Goal: Task Accomplishment & Management: Manage account settings

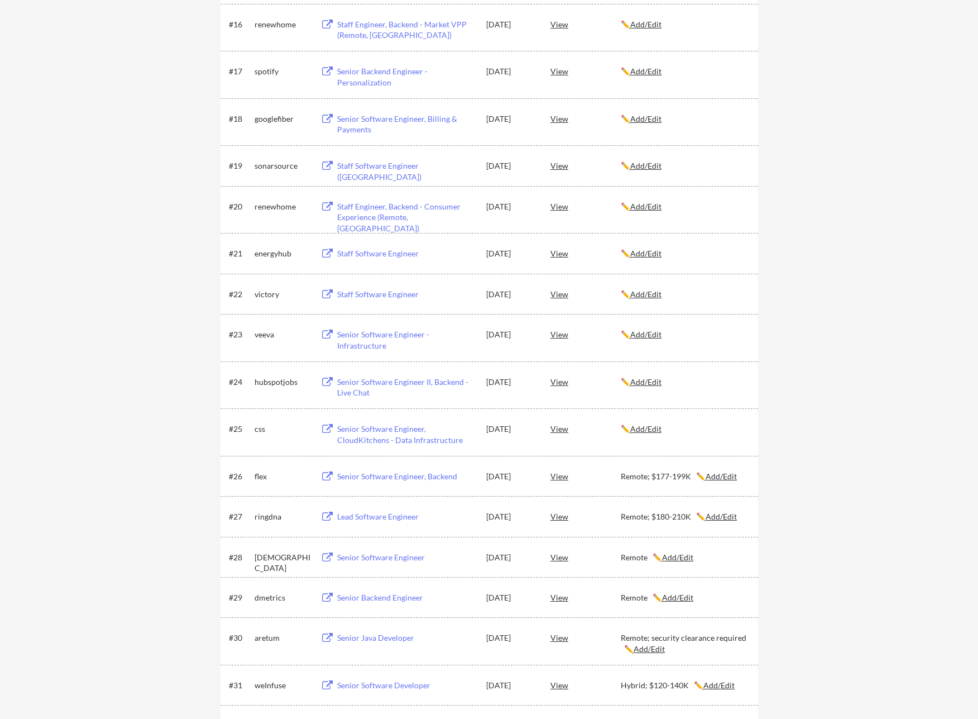
scroll to position [905, 0]
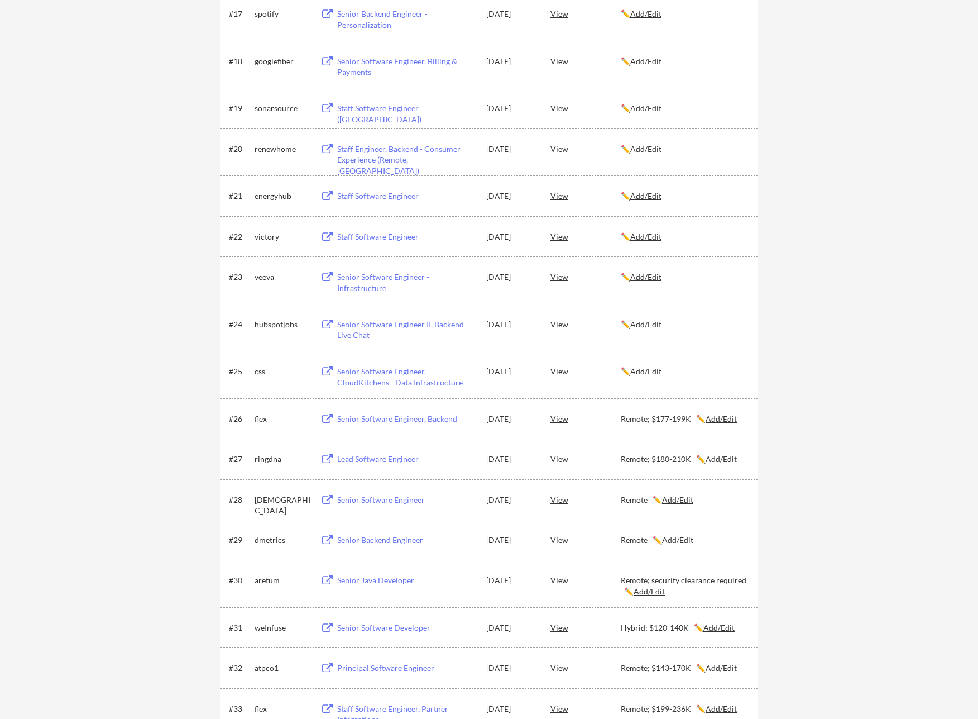
click at [328, 325] on button at bounding box center [328, 324] width 14 height 11
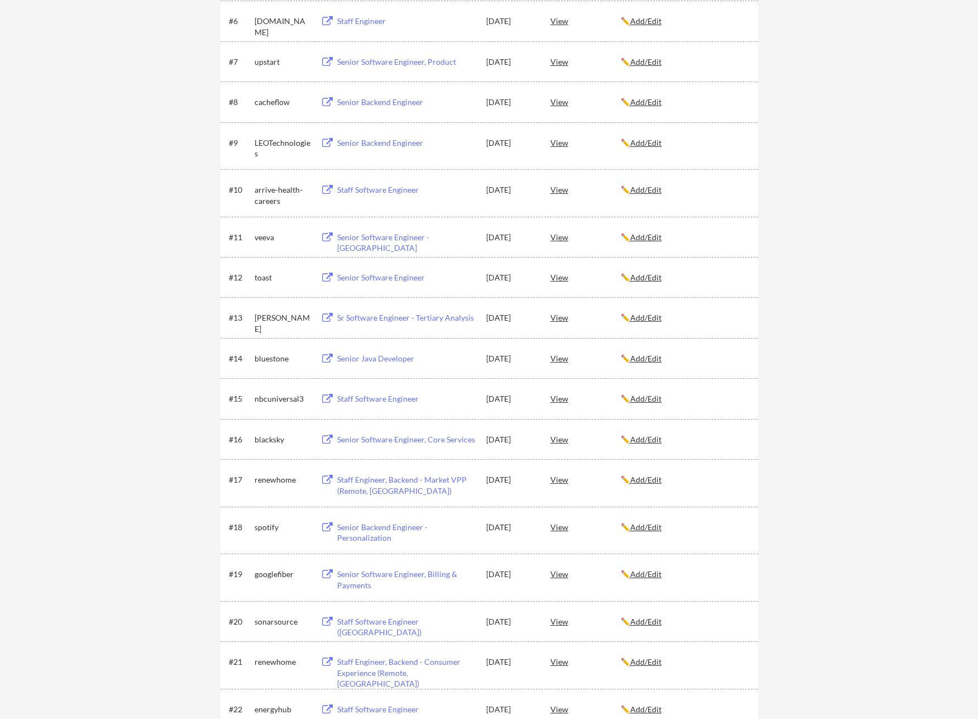
scroll to position [0, 0]
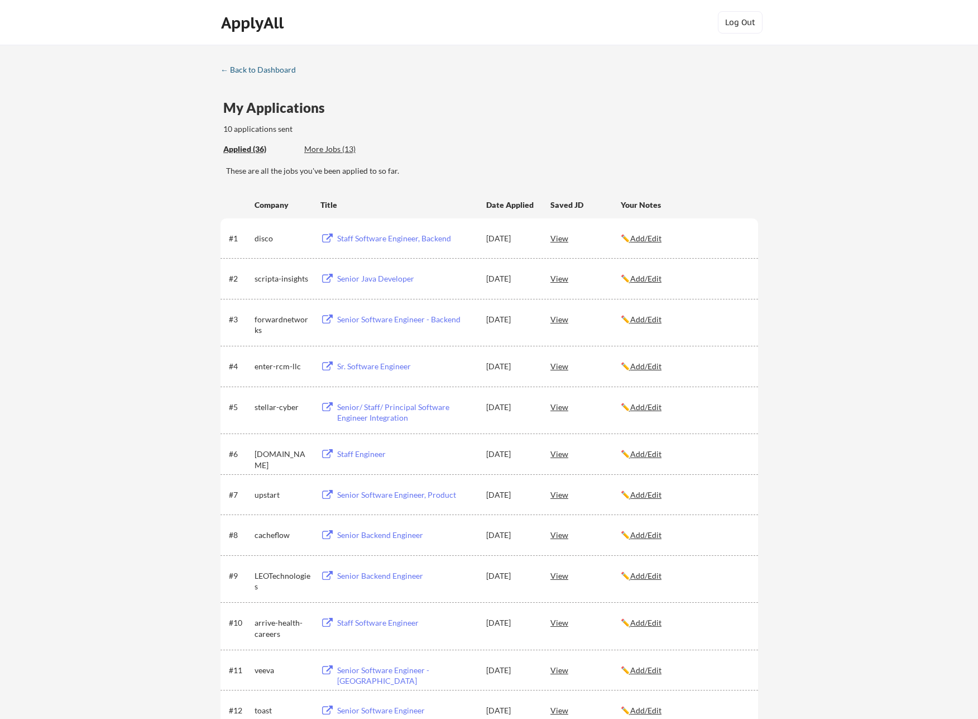
click at [242, 70] on div "← Back to Dashboard" at bounding box center [263, 70] width 84 height 8
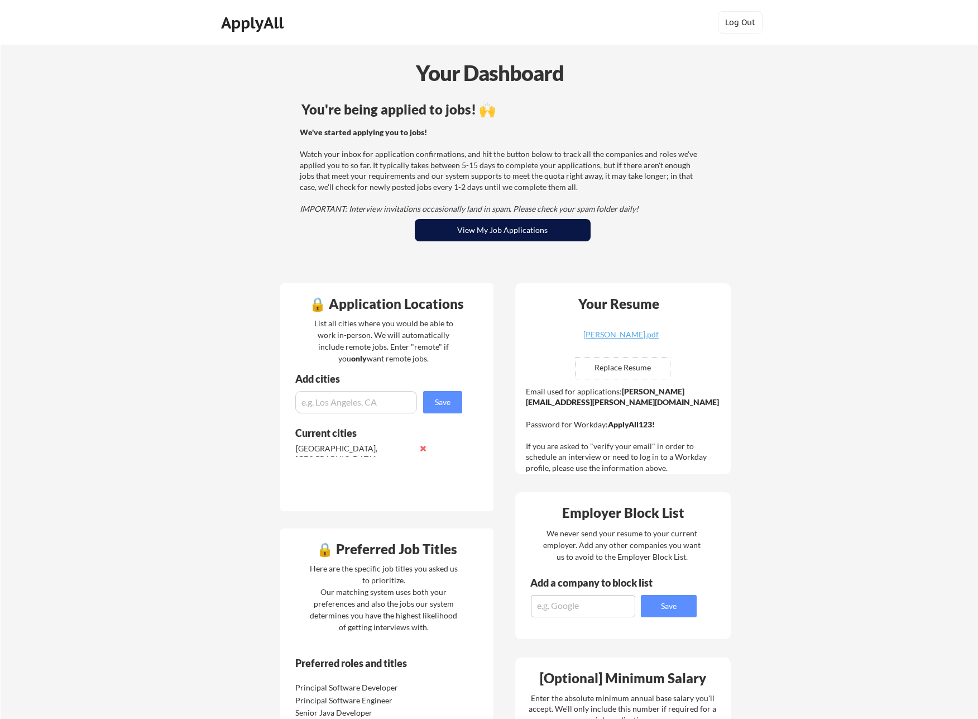
click at [487, 231] on button "View My Job Applications" at bounding box center [503, 230] width 176 height 22
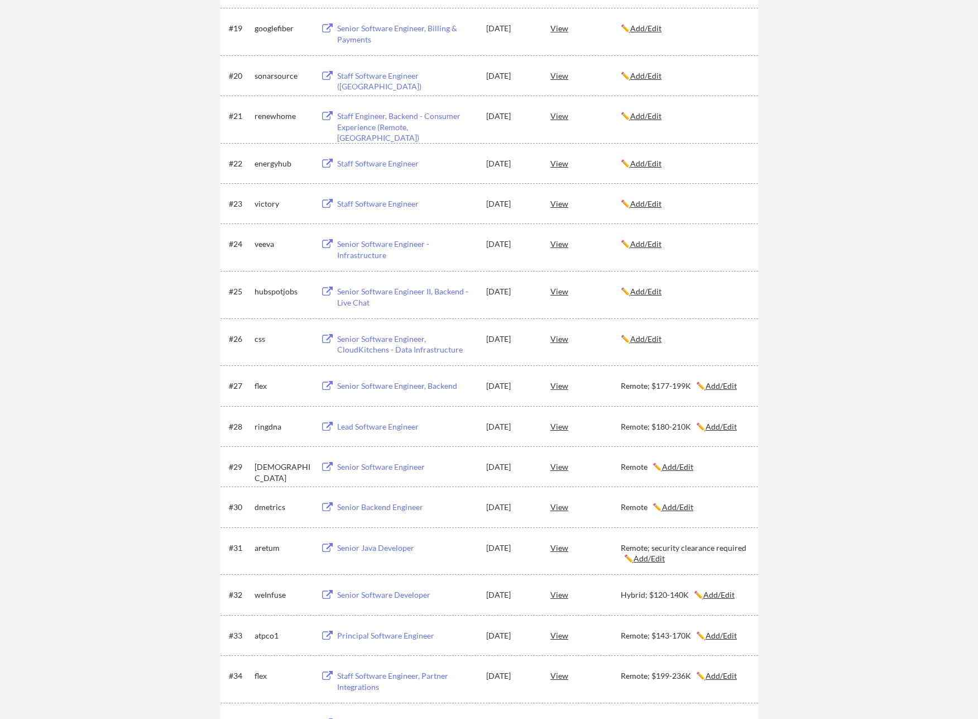
scroll to position [969, 0]
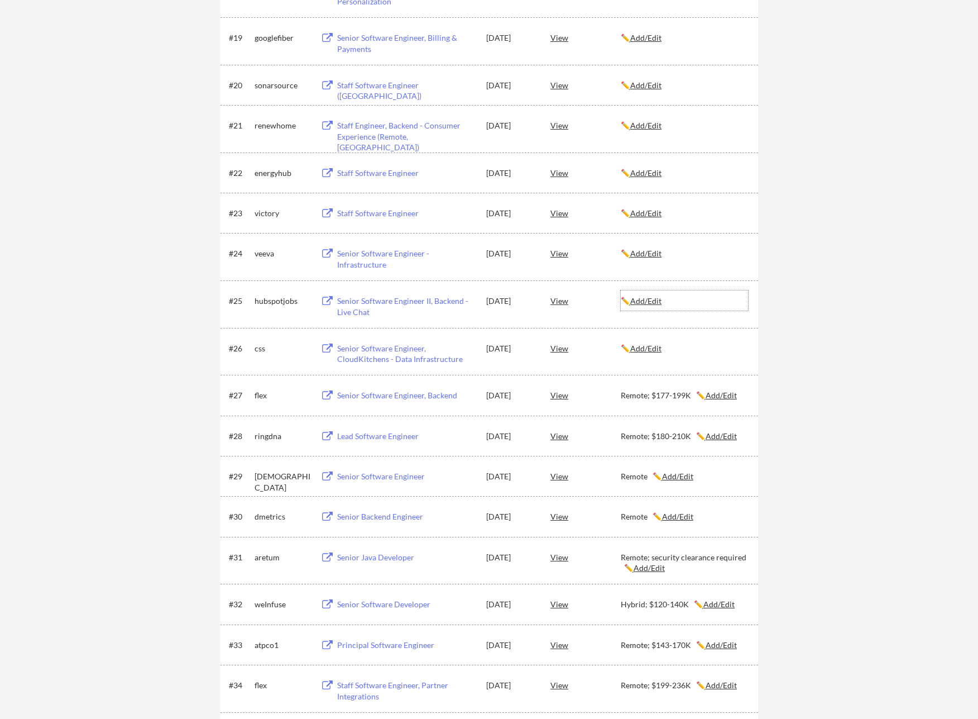
click at [655, 303] on u "Add/Edit" at bounding box center [646, 300] width 31 height 9
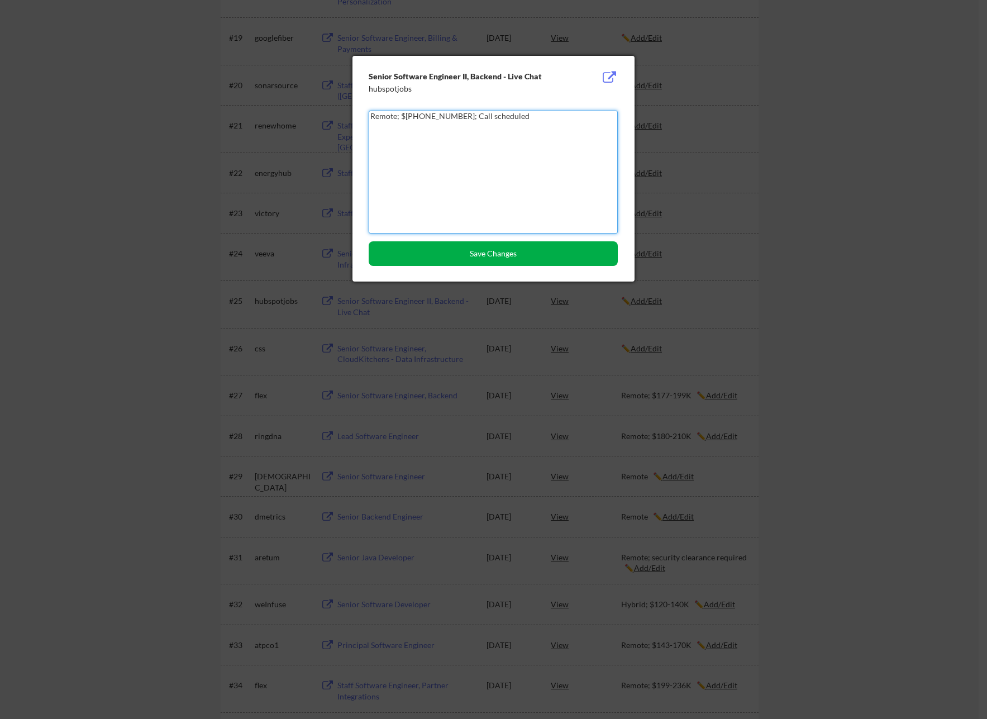
type textarea "Remote; $182-291K; Call scheduled"
click at [491, 259] on button "Save Changes" at bounding box center [493, 253] width 249 height 25
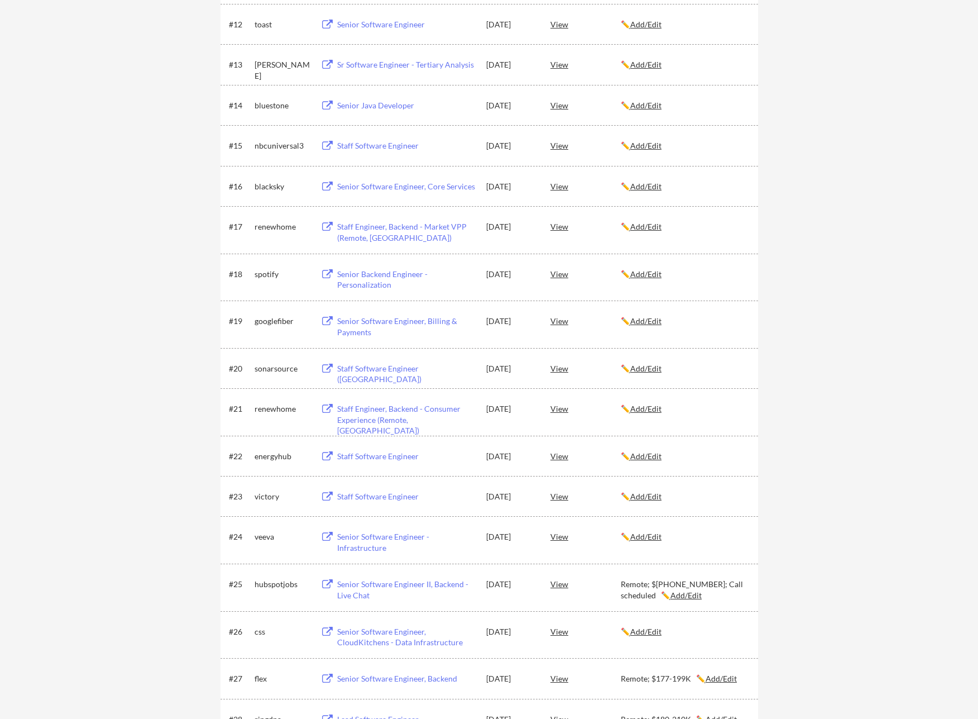
scroll to position [734, 0]
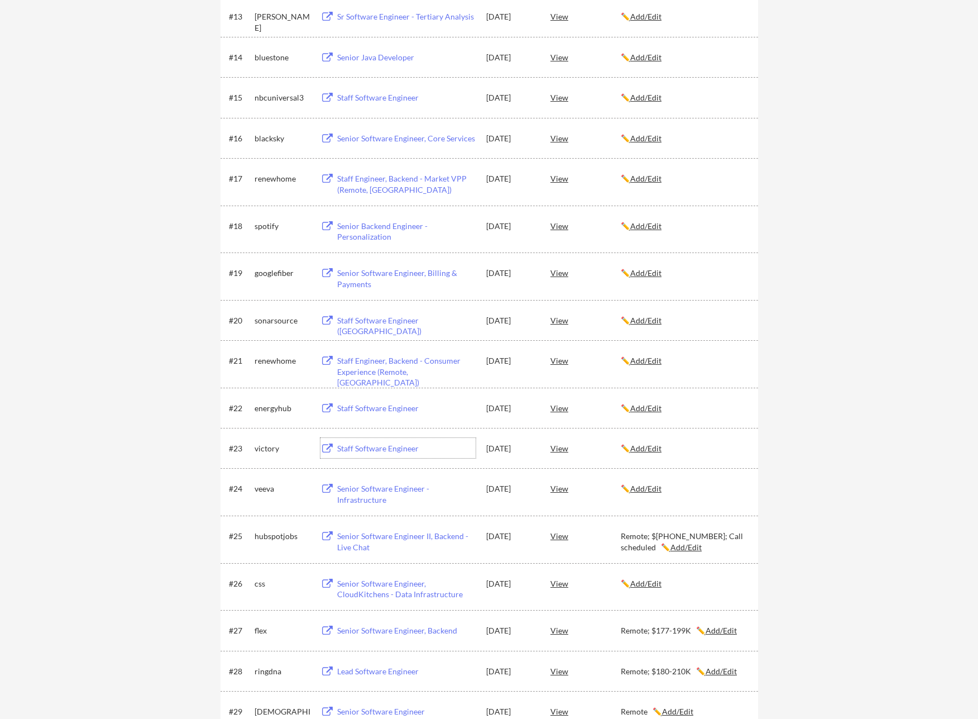
click at [360, 446] on div "Staff Software Engineer" at bounding box center [406, 448] width 139 height 11
click at [660, 448] on u "Add/Edit" at bounding box center [646, 447] width 31 height 9
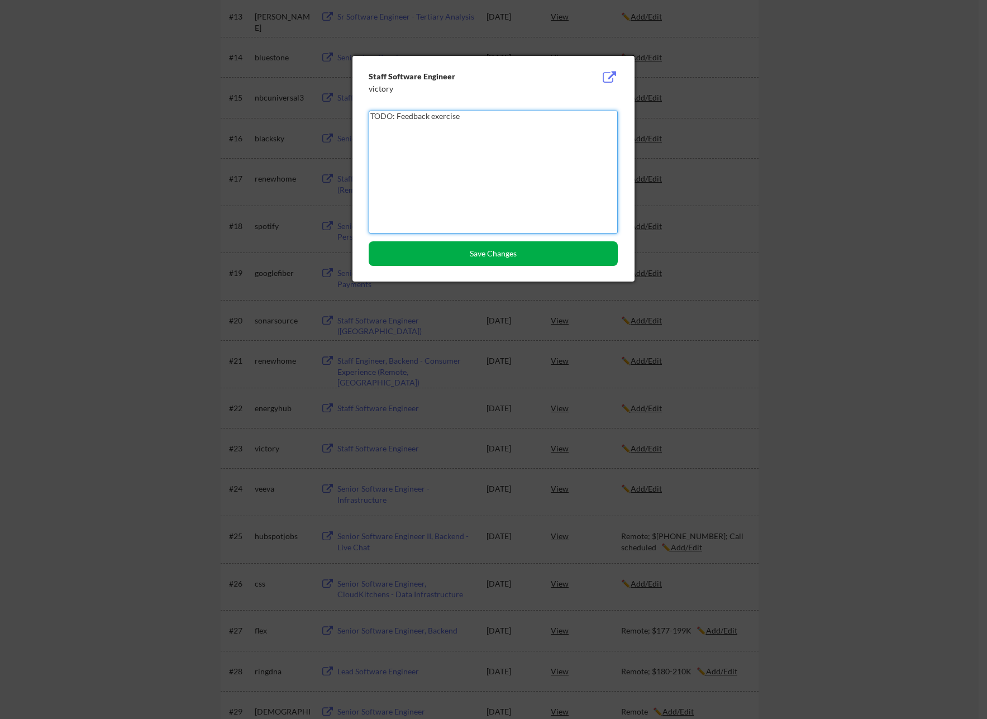
type textarea "TODO: Feedback exercise"
click at [503, 258] on button "Save Changes" at bounding box center [493, 253] width 249 height 25
